Goal: Information Seeking & Learning: Learn about a topic

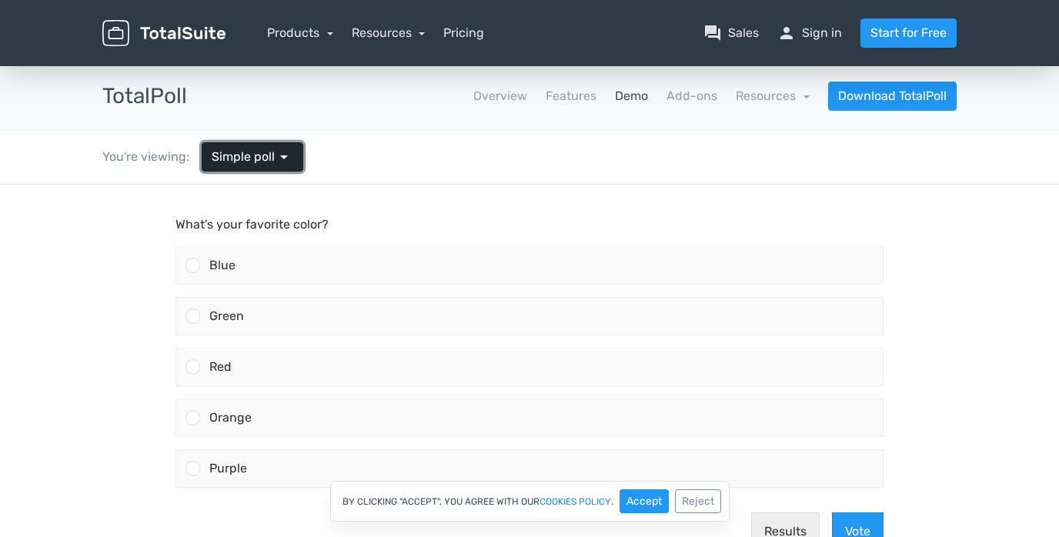
click at [285, 159] on span "arrow_drop_down" at bounding box center [284, 157] width 18 height 18
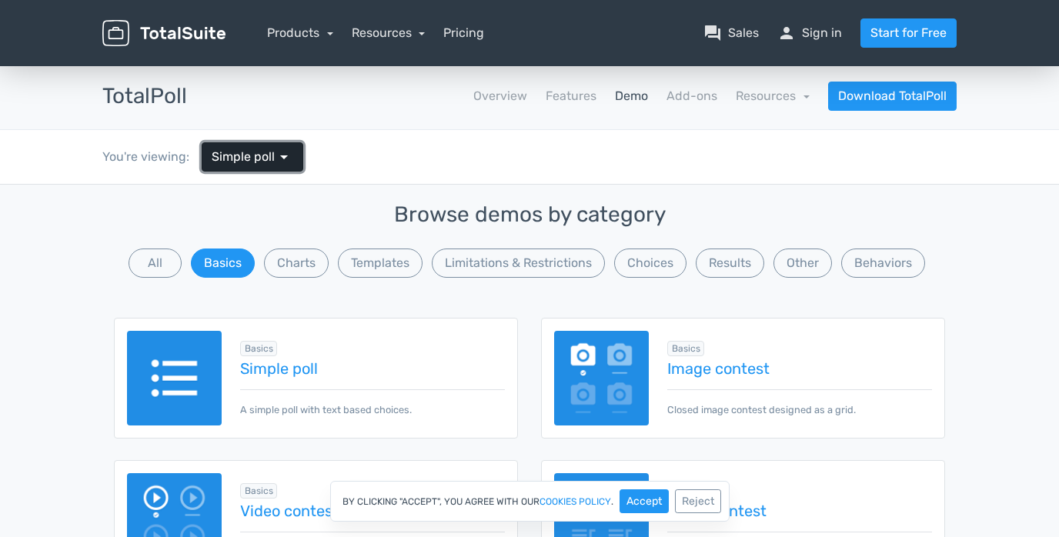
click at [285, 159] on span "arrow_drop_down" at bounding box center [284, 157] width 18 height 18
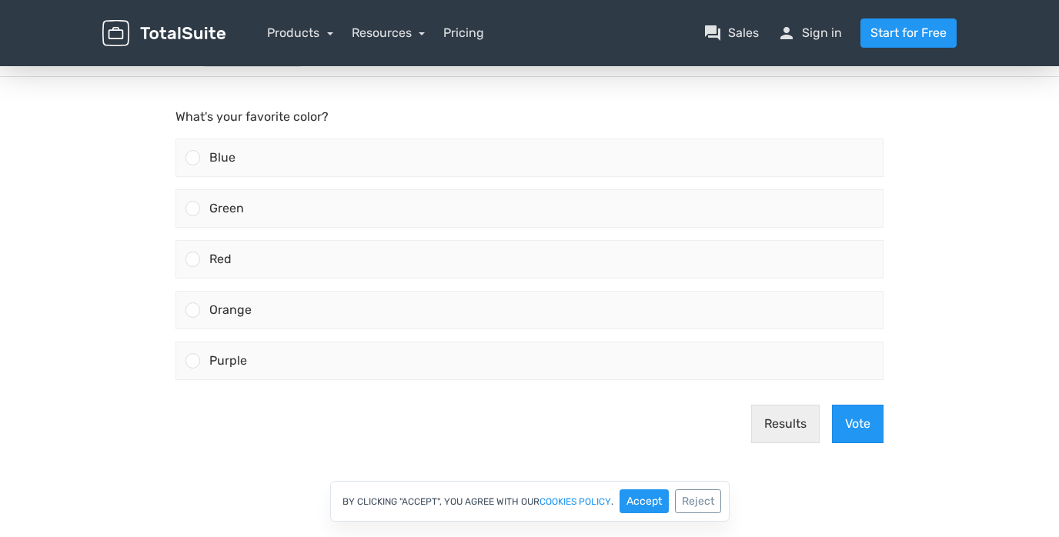
scroll to position [118, 0]
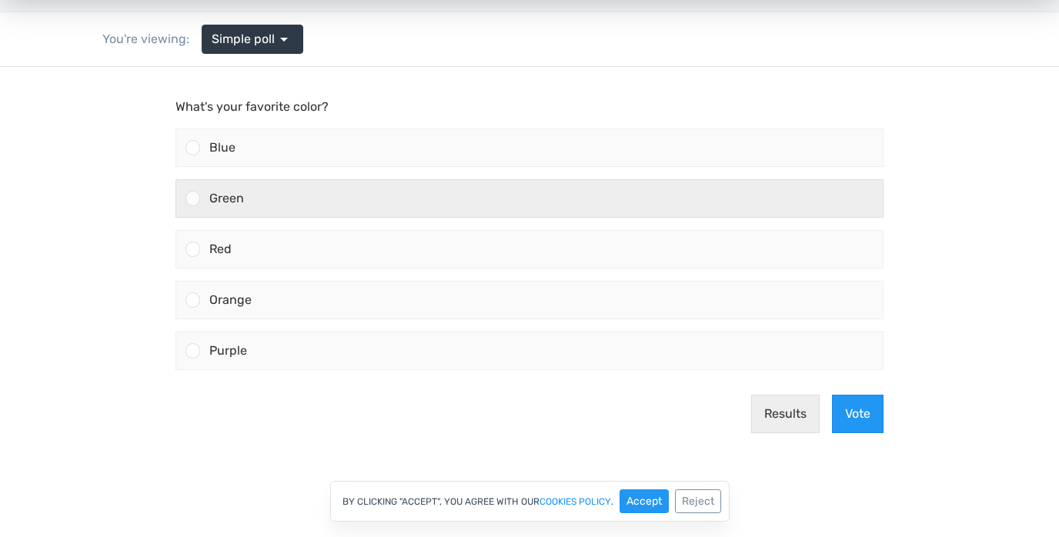
click at [211, 202] on span "Green" at bounding box center [226, 198] width 35 height 15
click at [193, 199] on input "Green" at bounding box center [193, 199] width 0 height 0
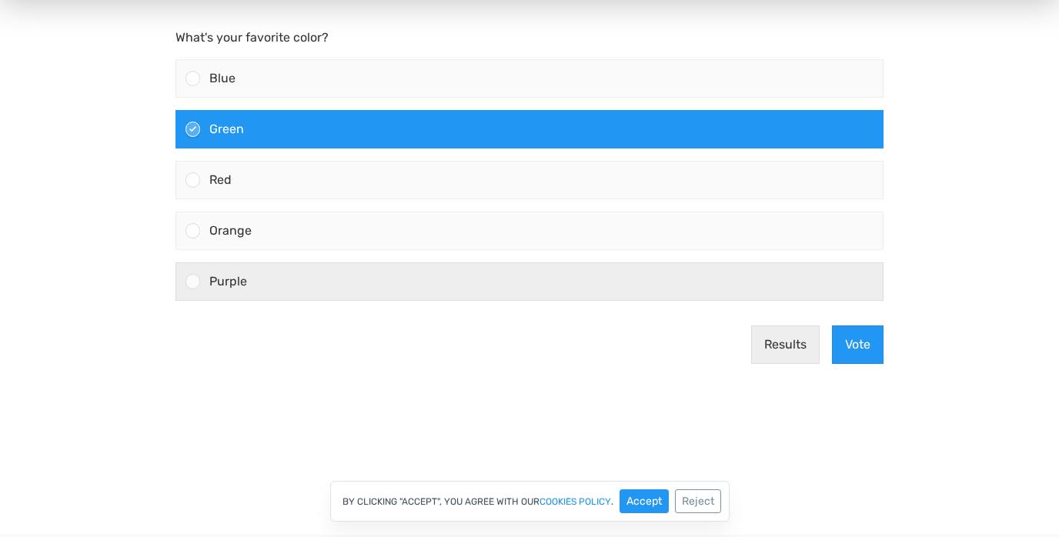
scroll to position [286, 0]
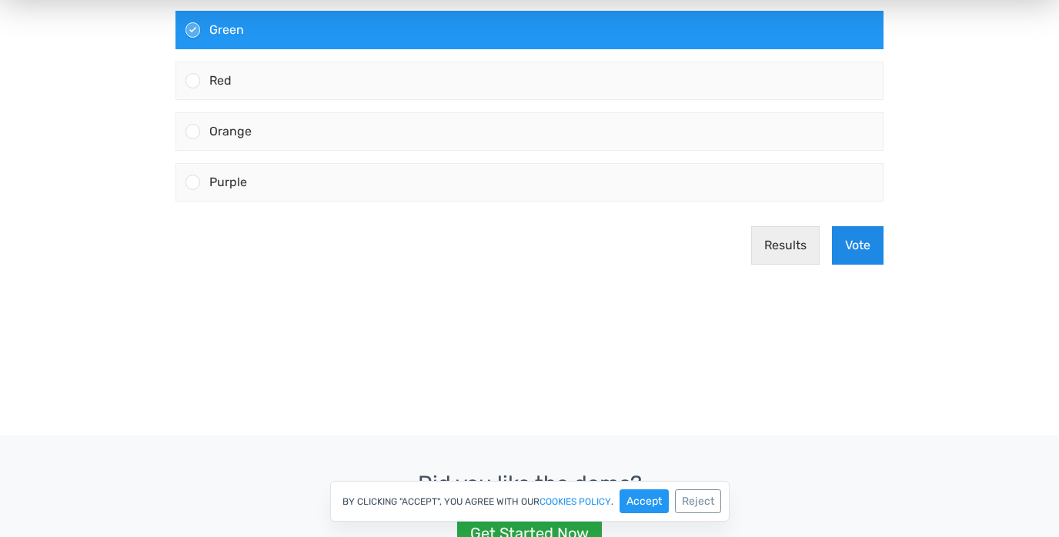
click at [865, 241] on button "Vote" at bounding box center [858, 245] width 52 height 38
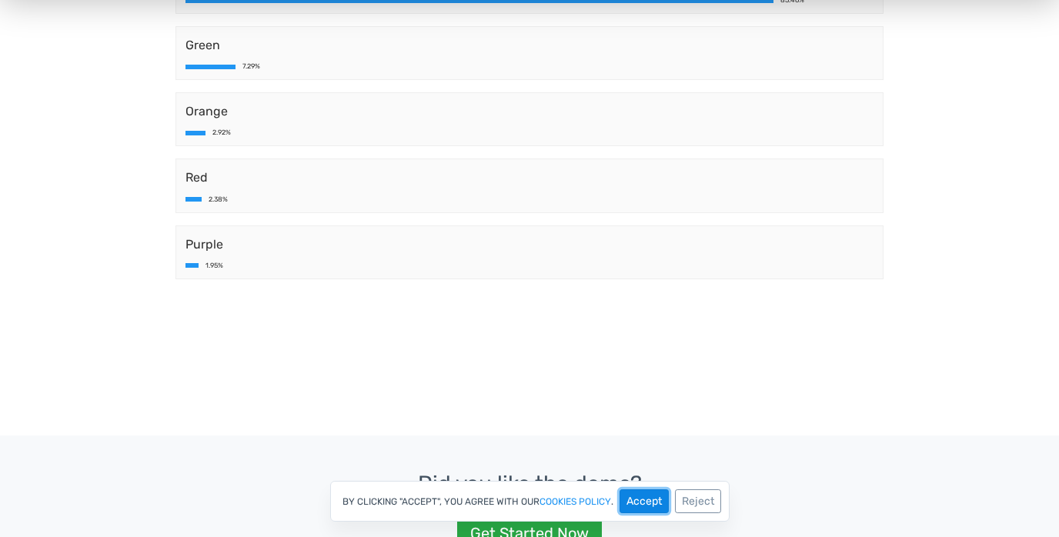
click at [648, 507] on button "Accept" at bounding box center [643, 501] width 49 height 24
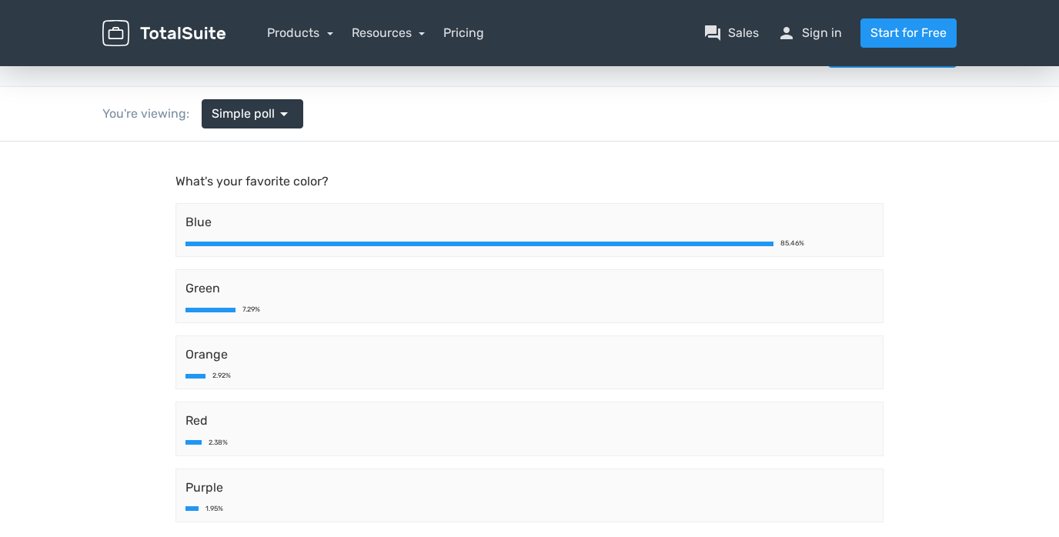
scroll to position [0, 0]
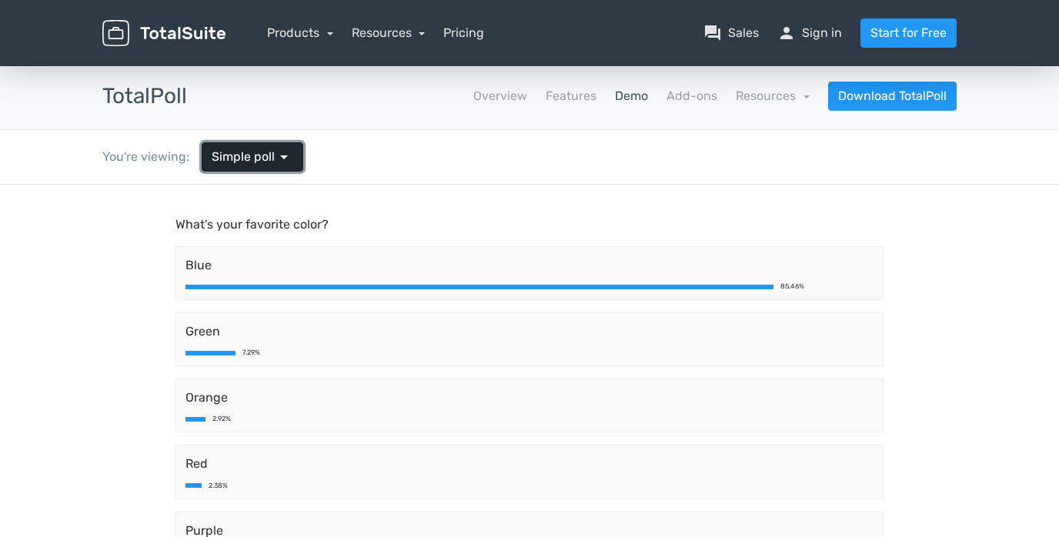
click at [275, 153] on span "arrow_drop_down" at bounding box center [284, 157] width 18 height 18
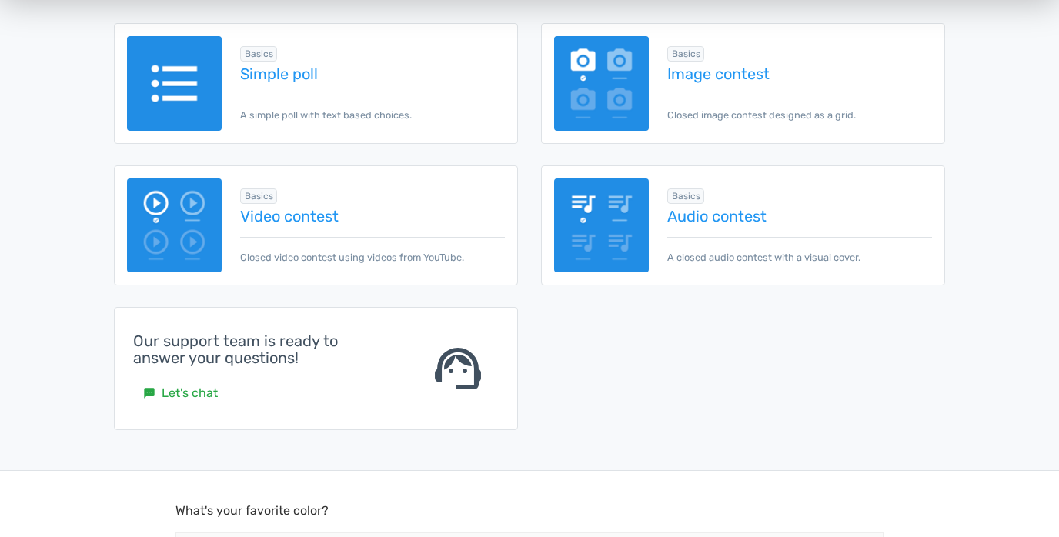
scroll to position [257, 0]
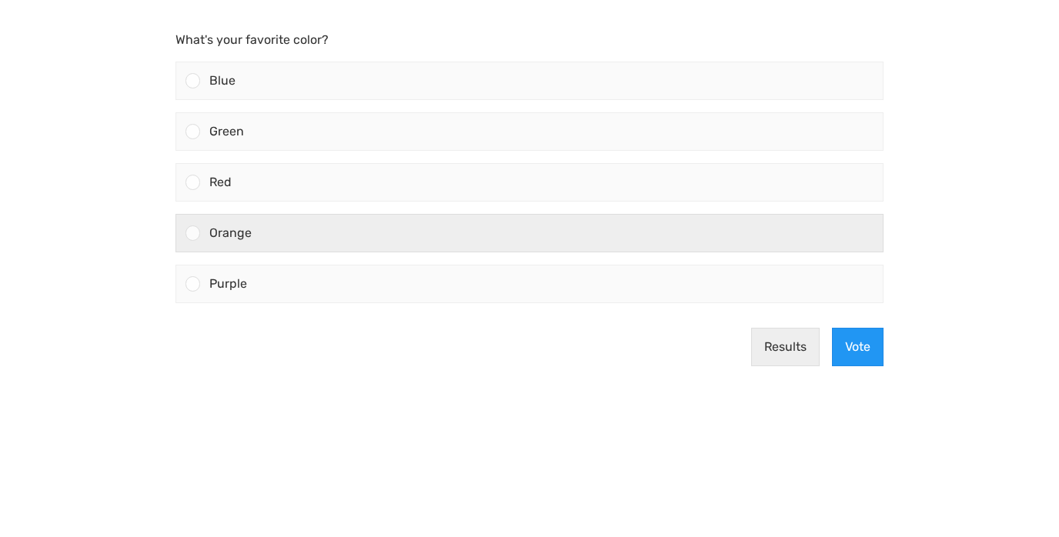
click at [651, 215] on div "Orange" at bounding box center [541, 233] width 683 height 37
click at [193, 233] on input "Orange" at bounding box center [193, 233] width 0 height 0
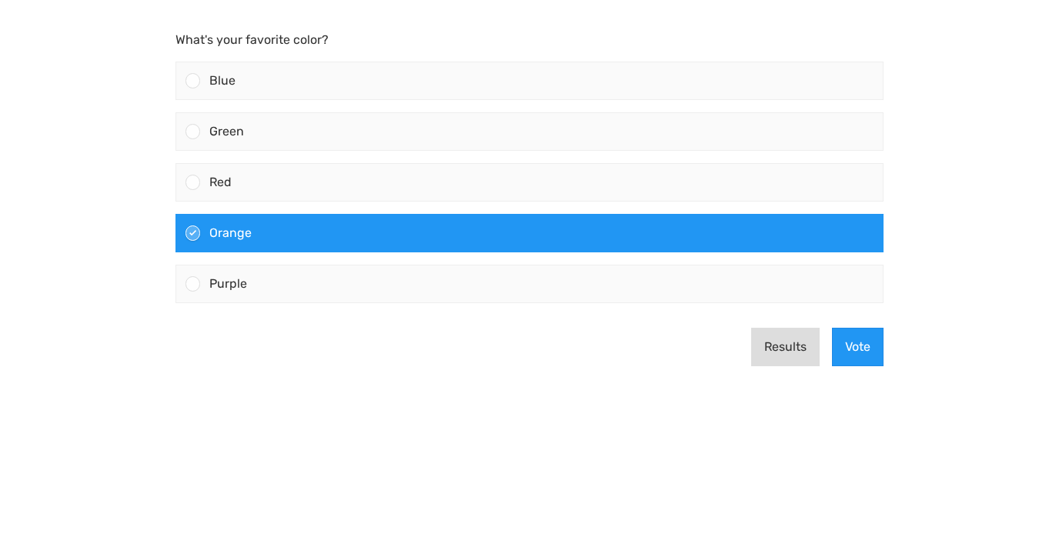
click at [801, 346] on button "Results" at bounding box center [785, 347] width 68 height 38
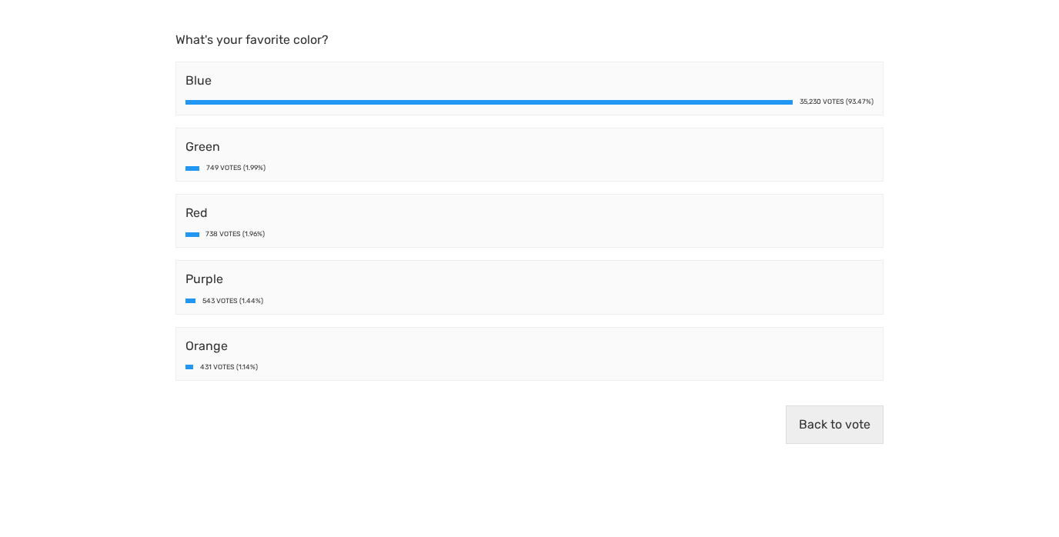
click at [194, 160] on div "Green 749 Votes (1.99%)" at bounding box center [529, 155] width 708 height 54
click at [203, 175] on div "Green 749 Votes (1.99%)" at bounding box center [529, 155] width 708 height 54
click at [827, 419] on button "Back to vote" at bounding box center [835, 425] width 98 height 38
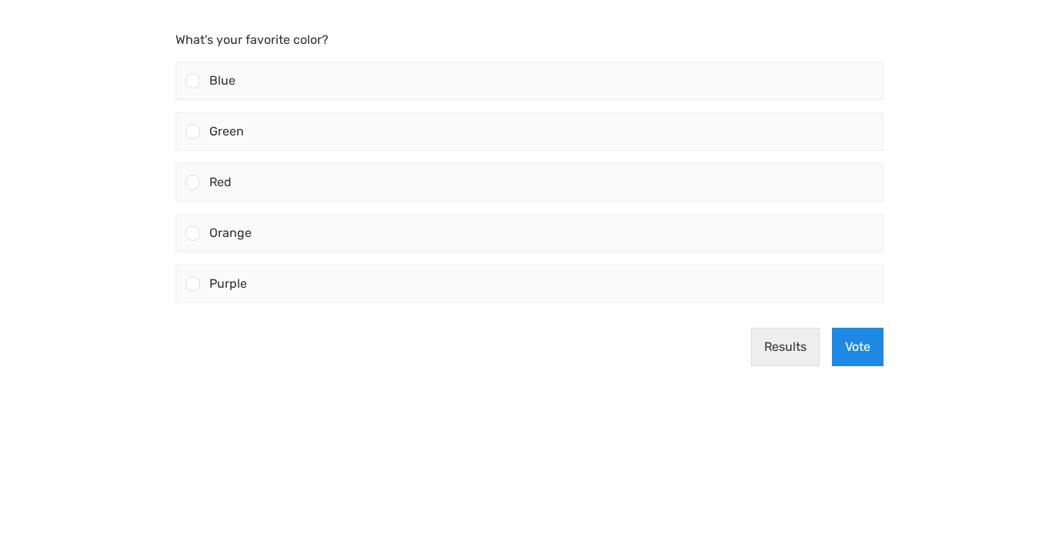
click at [853, 355] on button "Vote" at bounding box center [858, 347] width 52 height 38
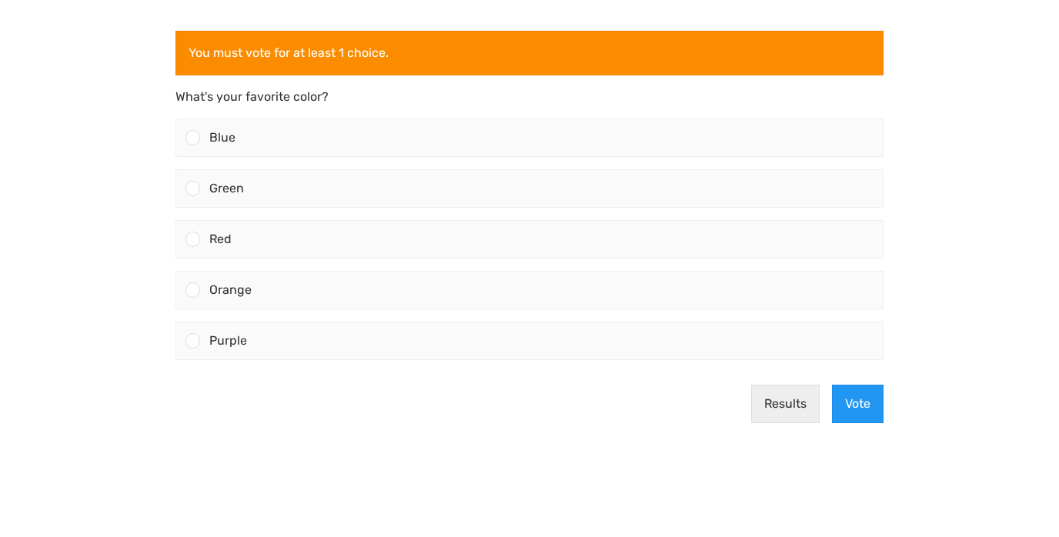
click at [949, 125] on body "You must vote for at least 1 choice. What's your favorite color? Blue Green Red" at bounding box center [529, 268] width 1059 height 537
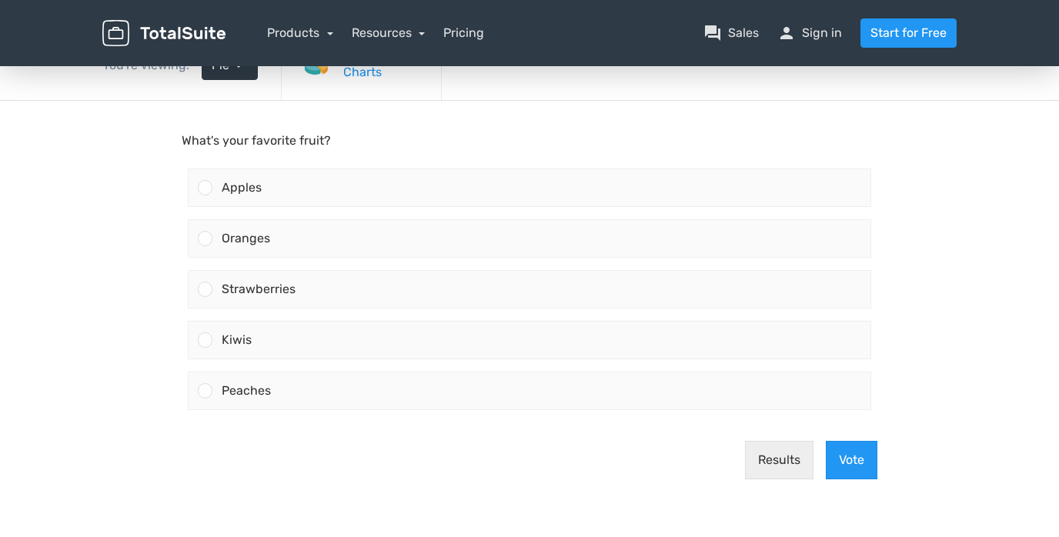
scroll to position [111, 0]
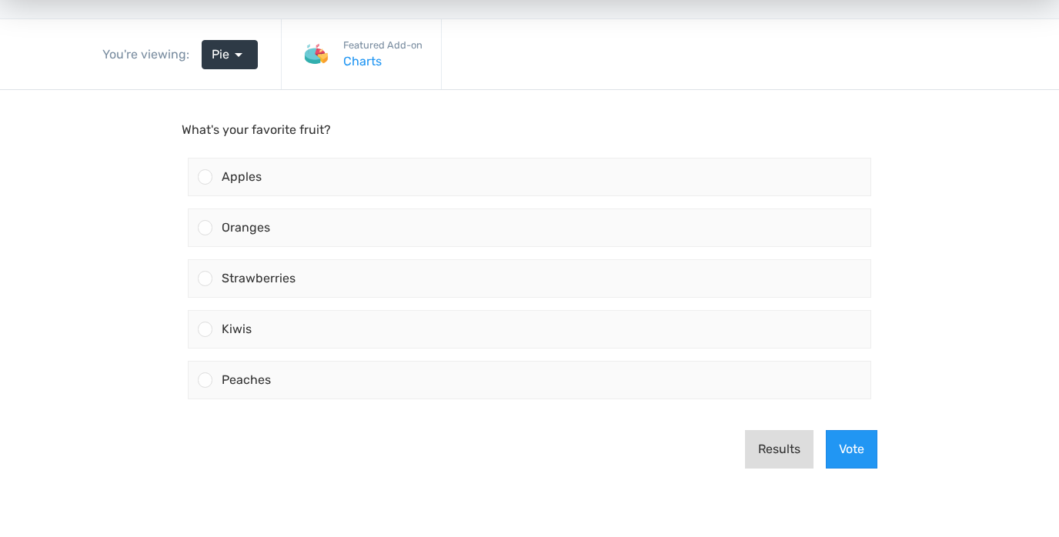
click at [796, 430] on button "Results" at bounding box center [779, 449] width 68 height 38
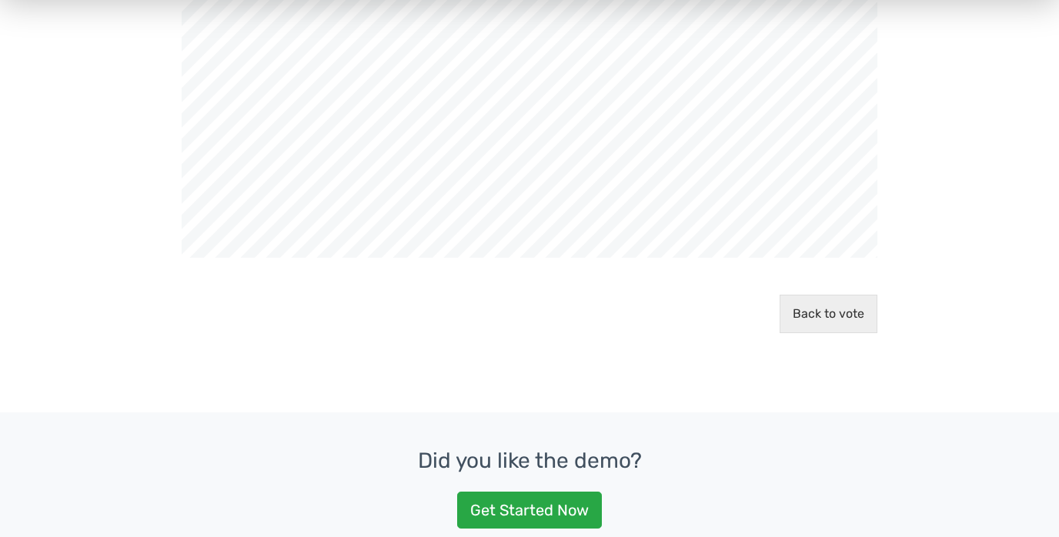
scroll to position [326, 0]
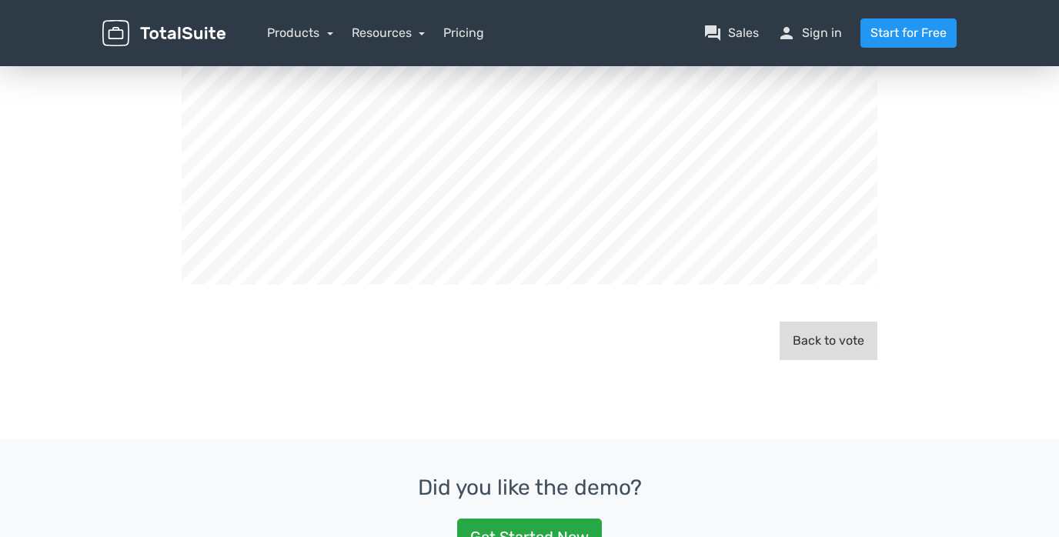
click at [819, 342] on button "Back to vote" at bounding box center [829, 341] width 98 height 38
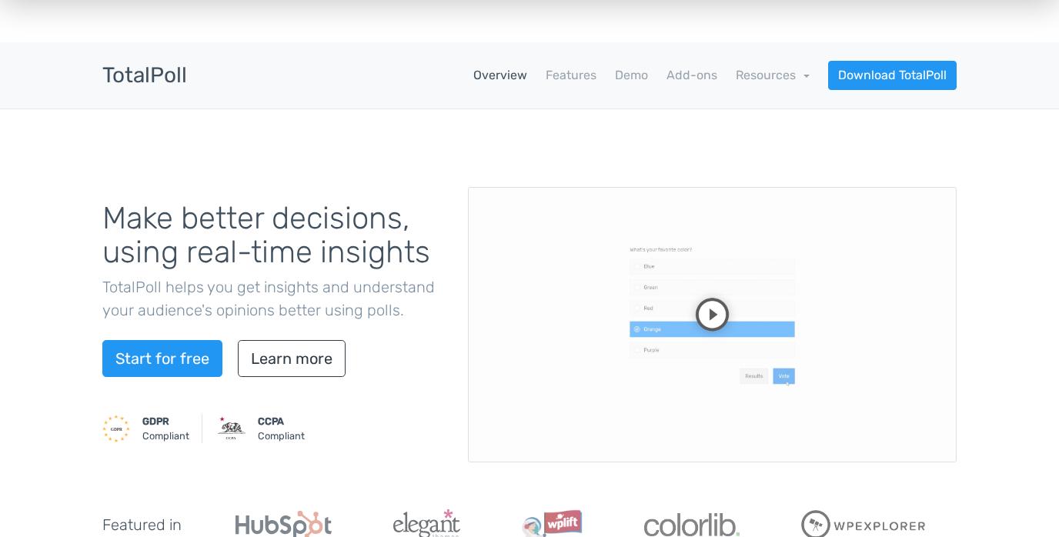
scroll to position [39, 0]
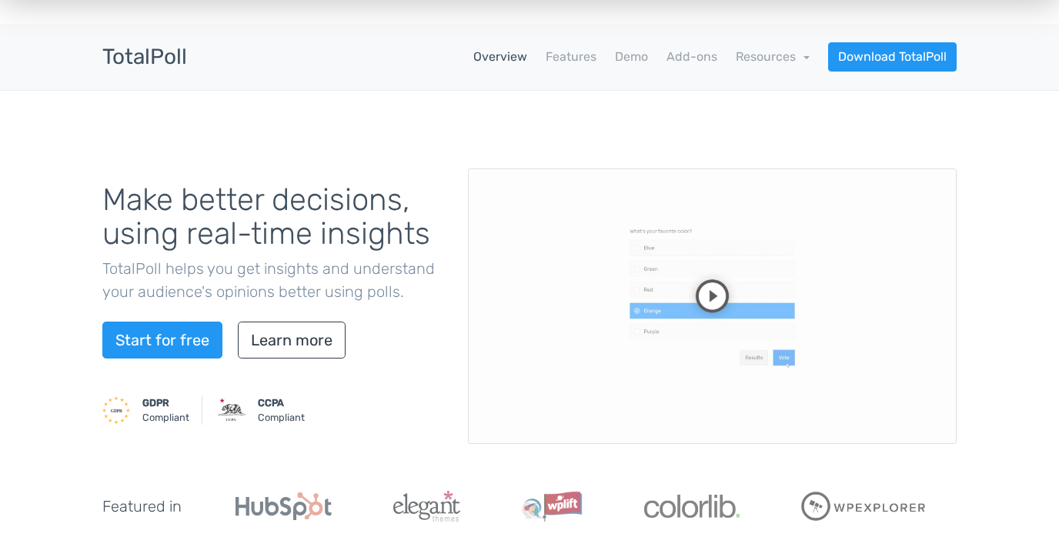
click at [714, 297] on video at bounding box center [712, 306] width 489 height 275
click at [282, 346] on link "Learn more" at bounding box center [292, 340] width 108 height 37
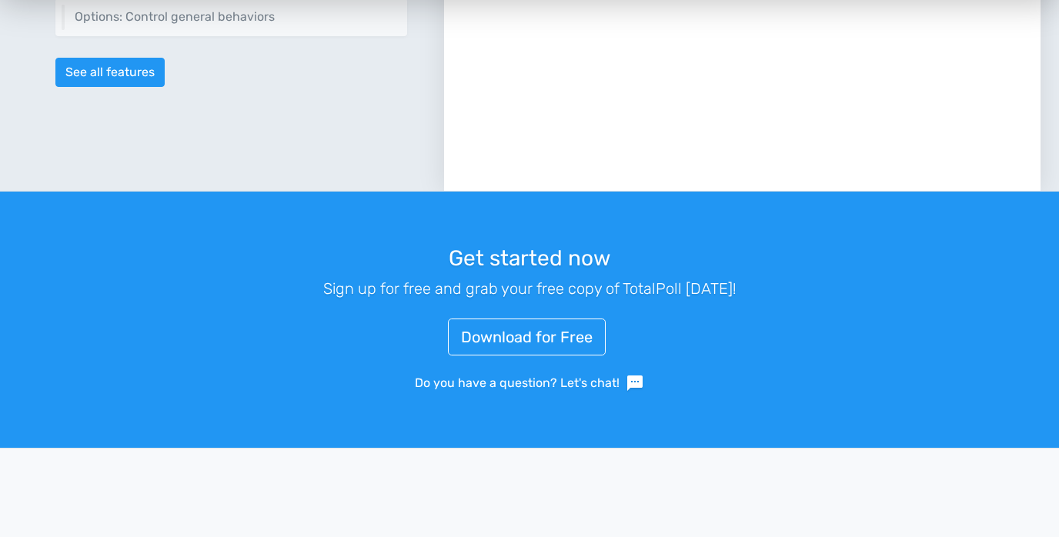
scroll to position [2020, 0]
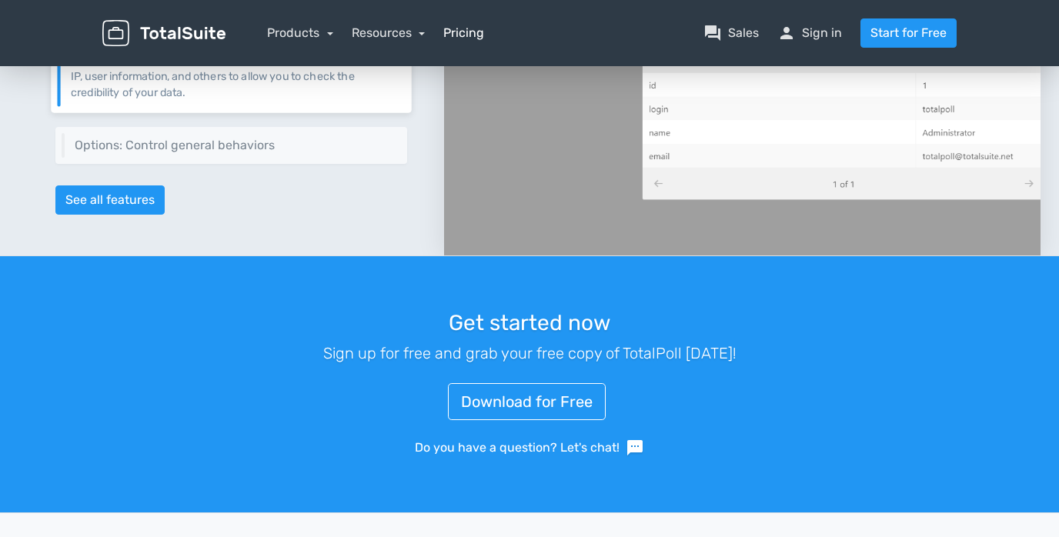
click at [473, 32] on link "Pricing" at bounding box center [463, 33] width 41 height 18
